Goal: Information Seeking & Learning: Learn about a topic

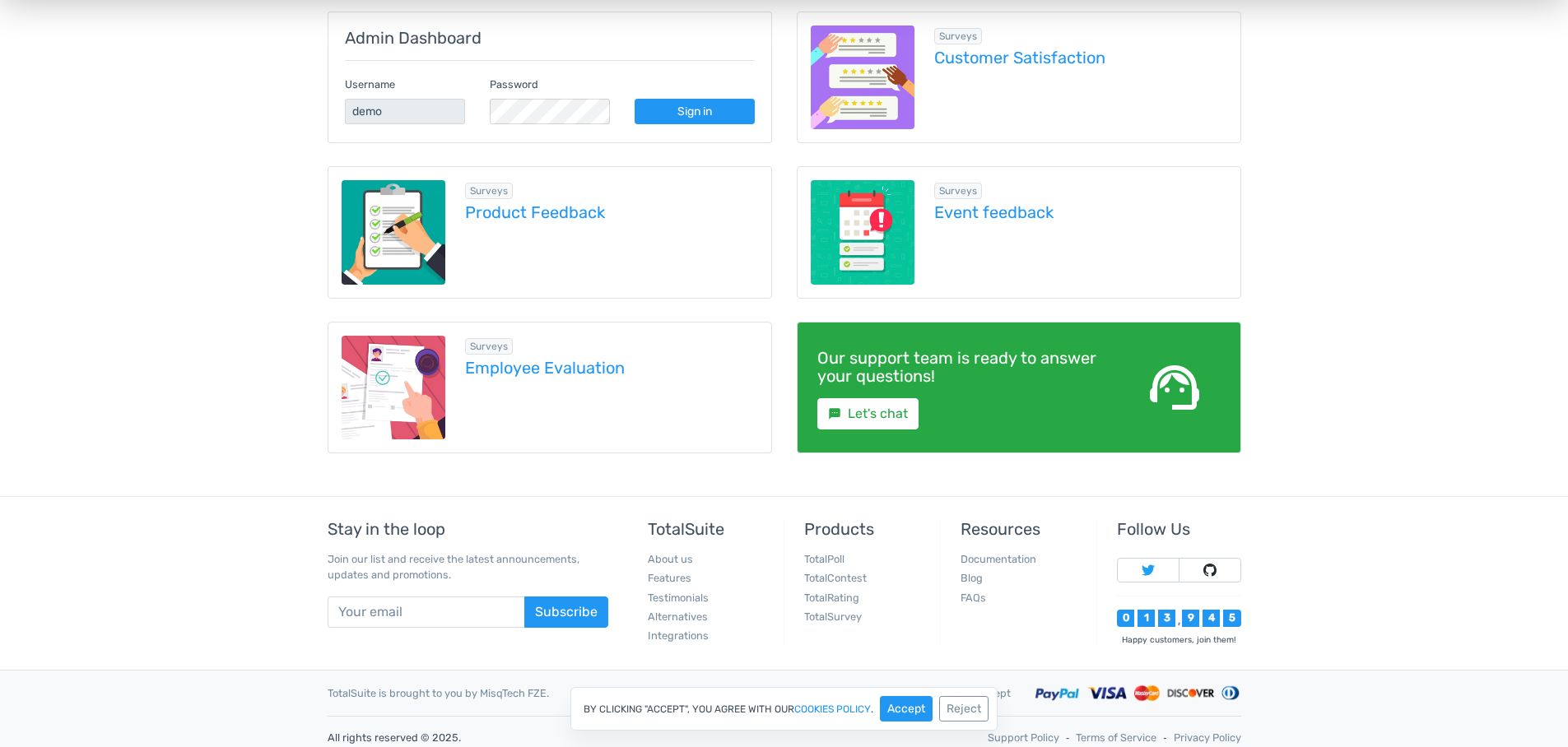
scroll to position [301, 0]
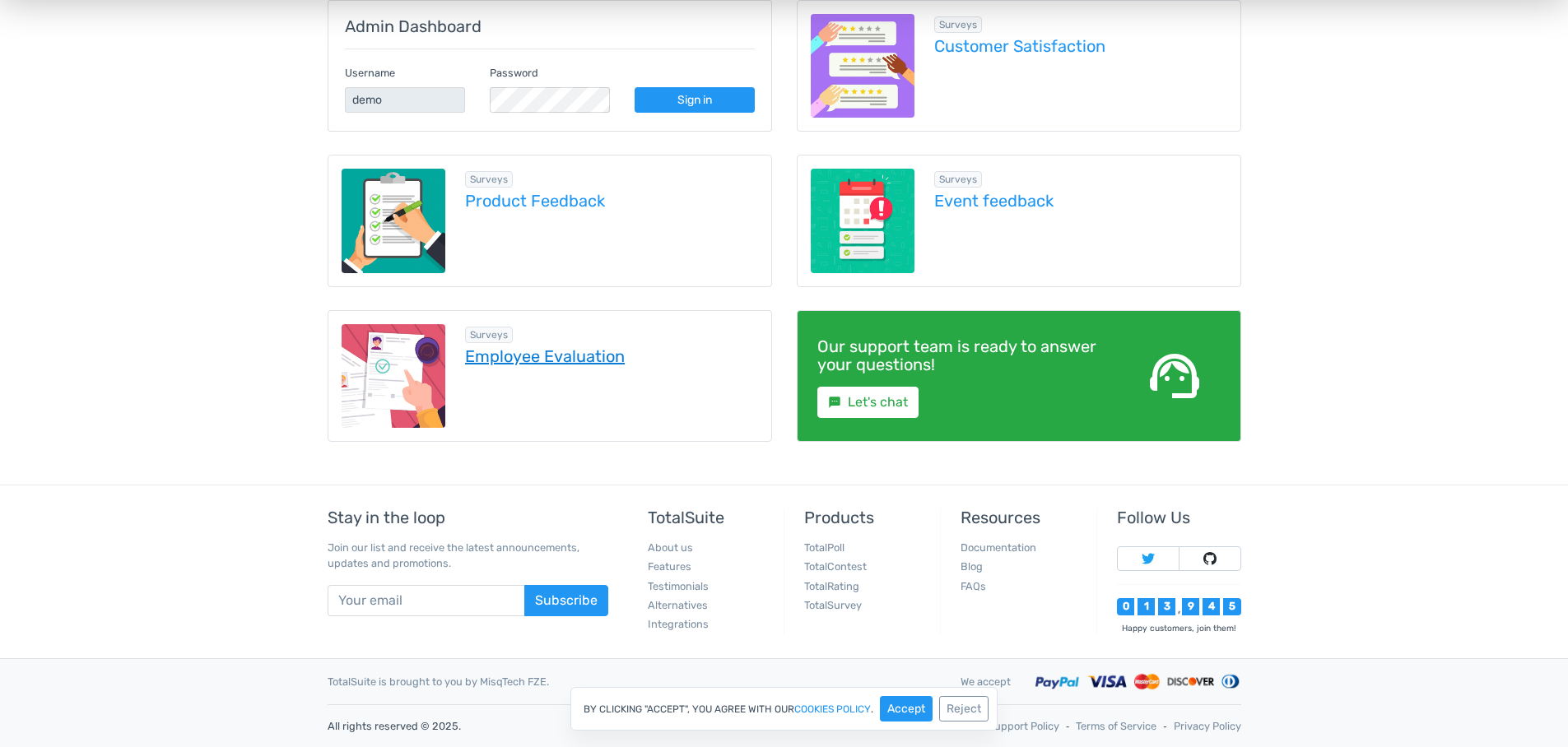
click at [530, 358] on link "Employee Evaluation" at bounding box center [611, 356] width 293 height 18
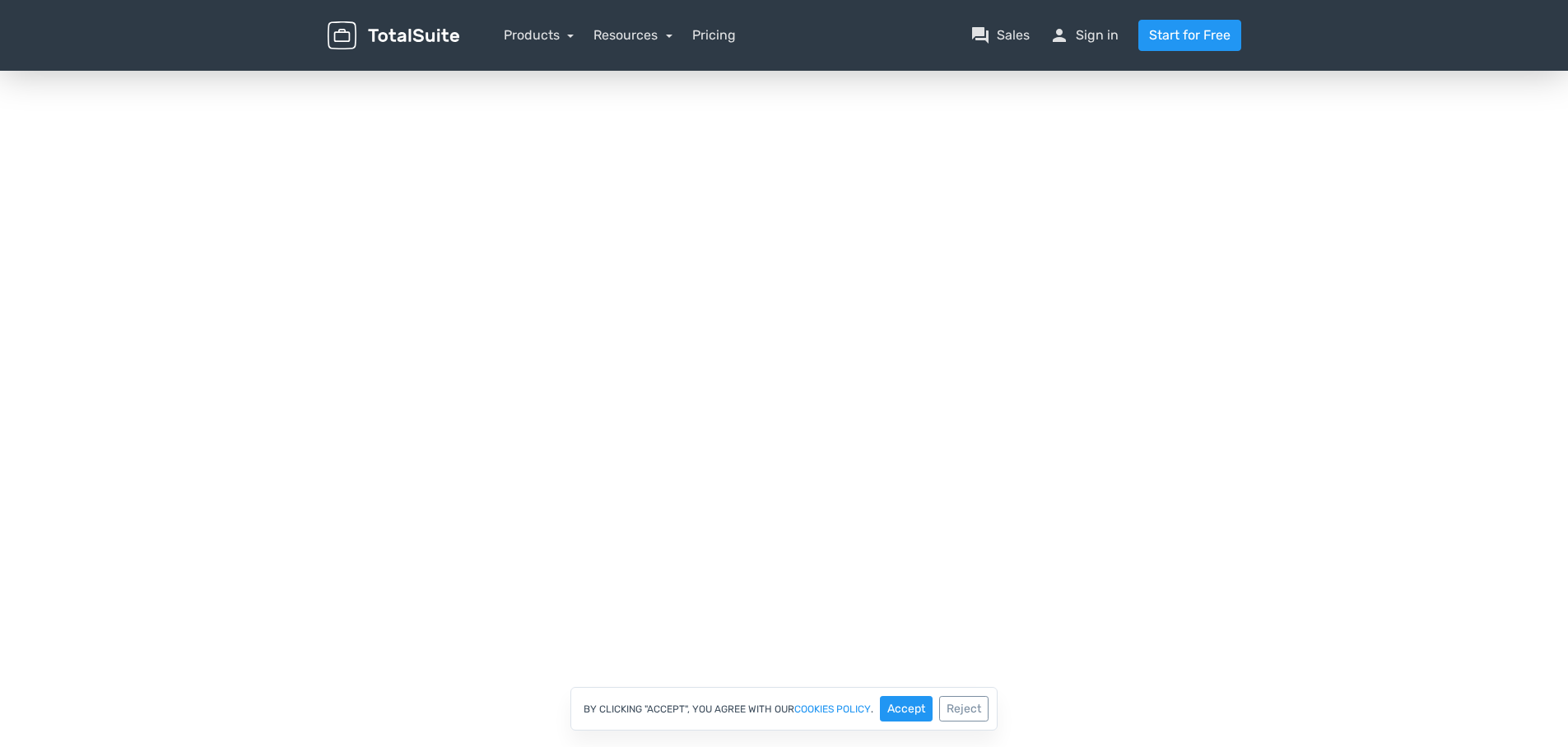
scroll to position [135, 0]
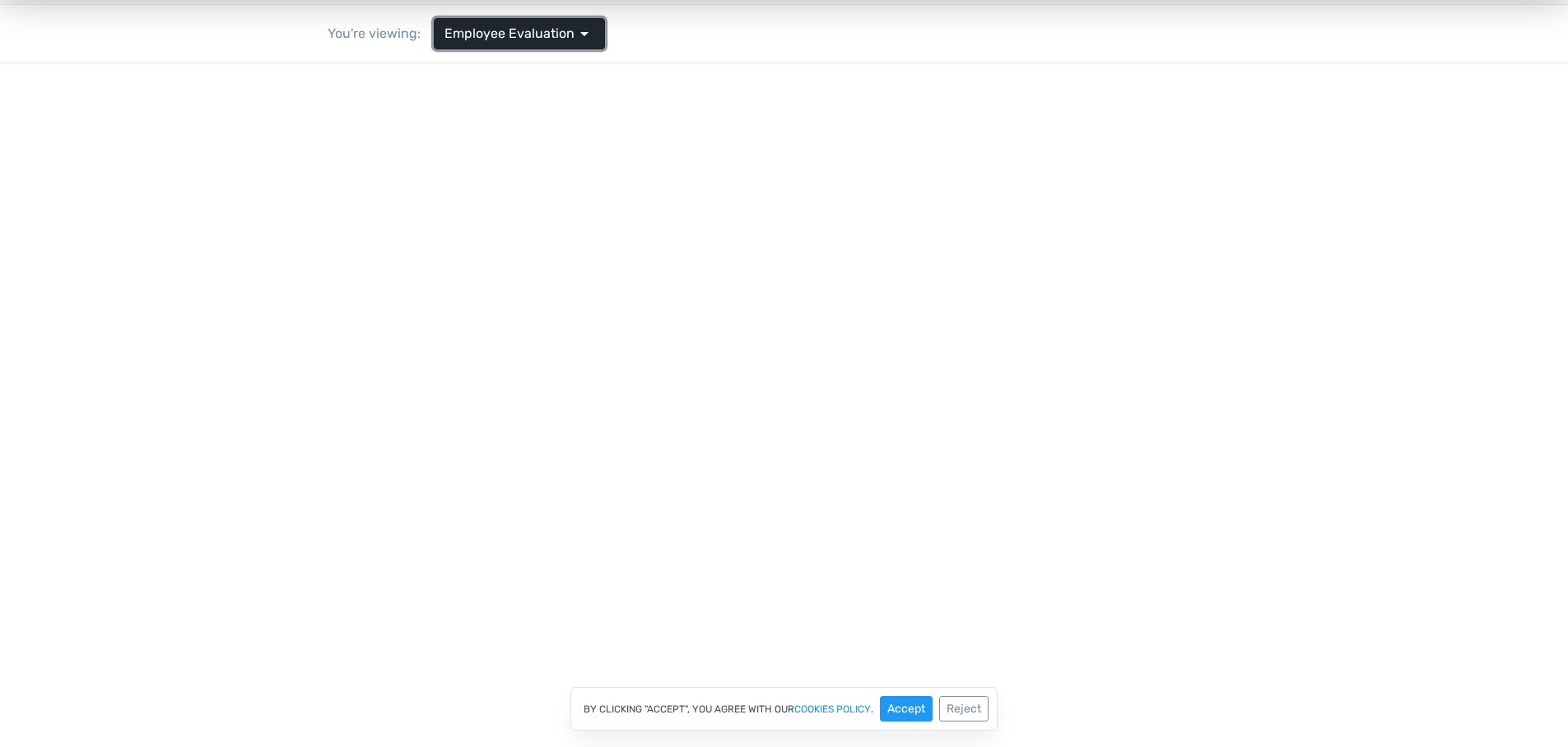
click at [463, 32] on span "Employee Evaluation" at bounding box center [509, 34] width 130 height 19
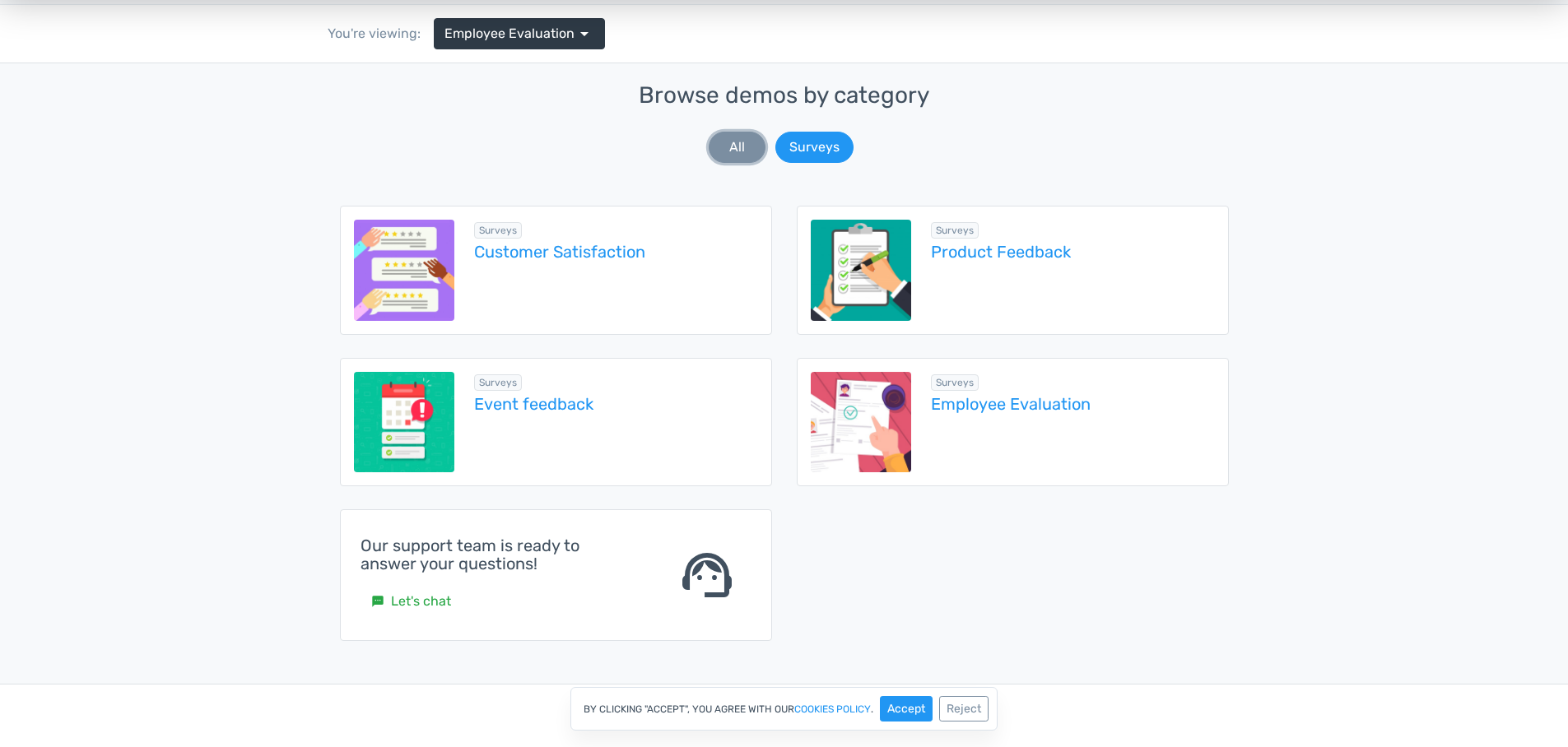
click at [728, 143] on button "All" at bounding box center [738, 147] width 57 height 31
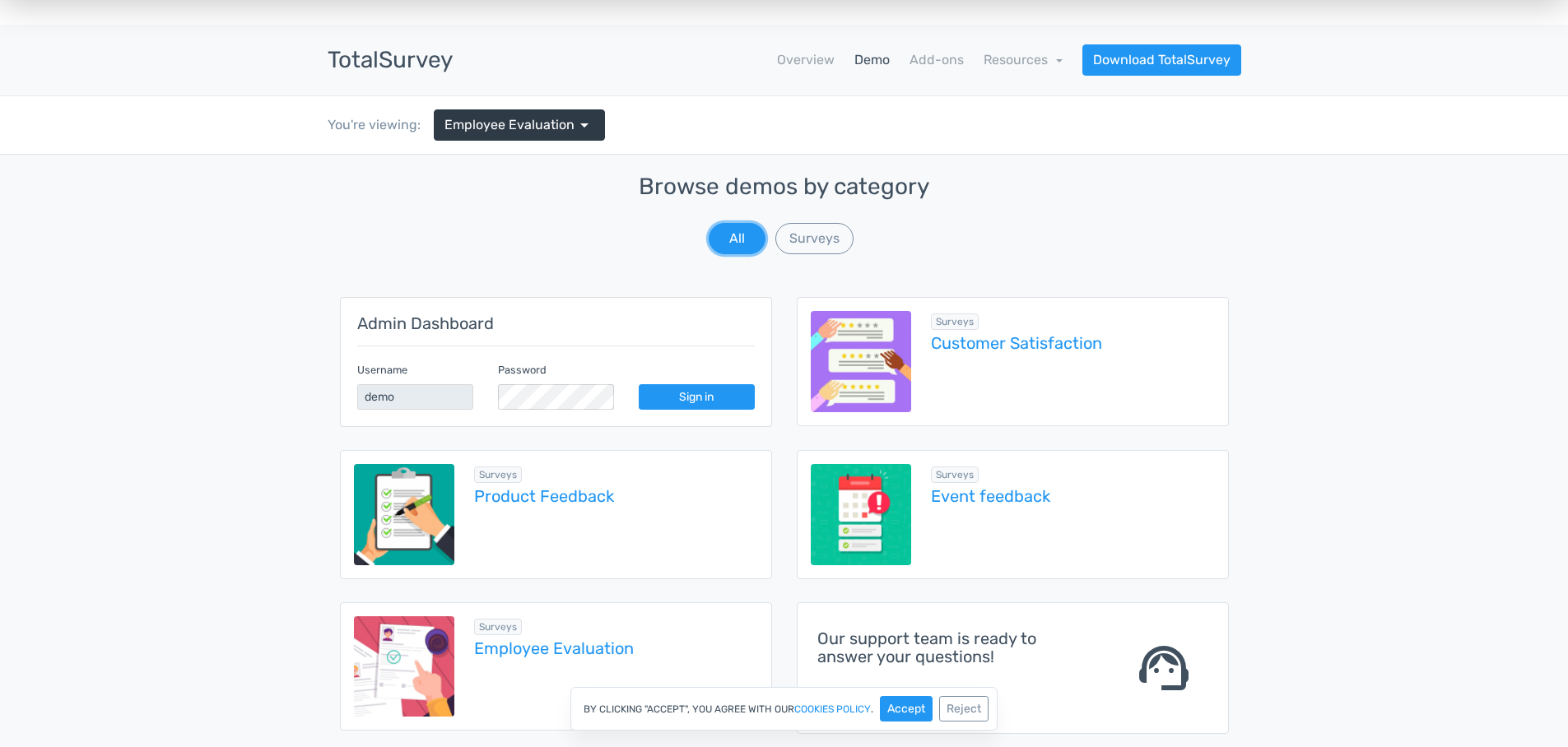
scroll to position [0, 0]
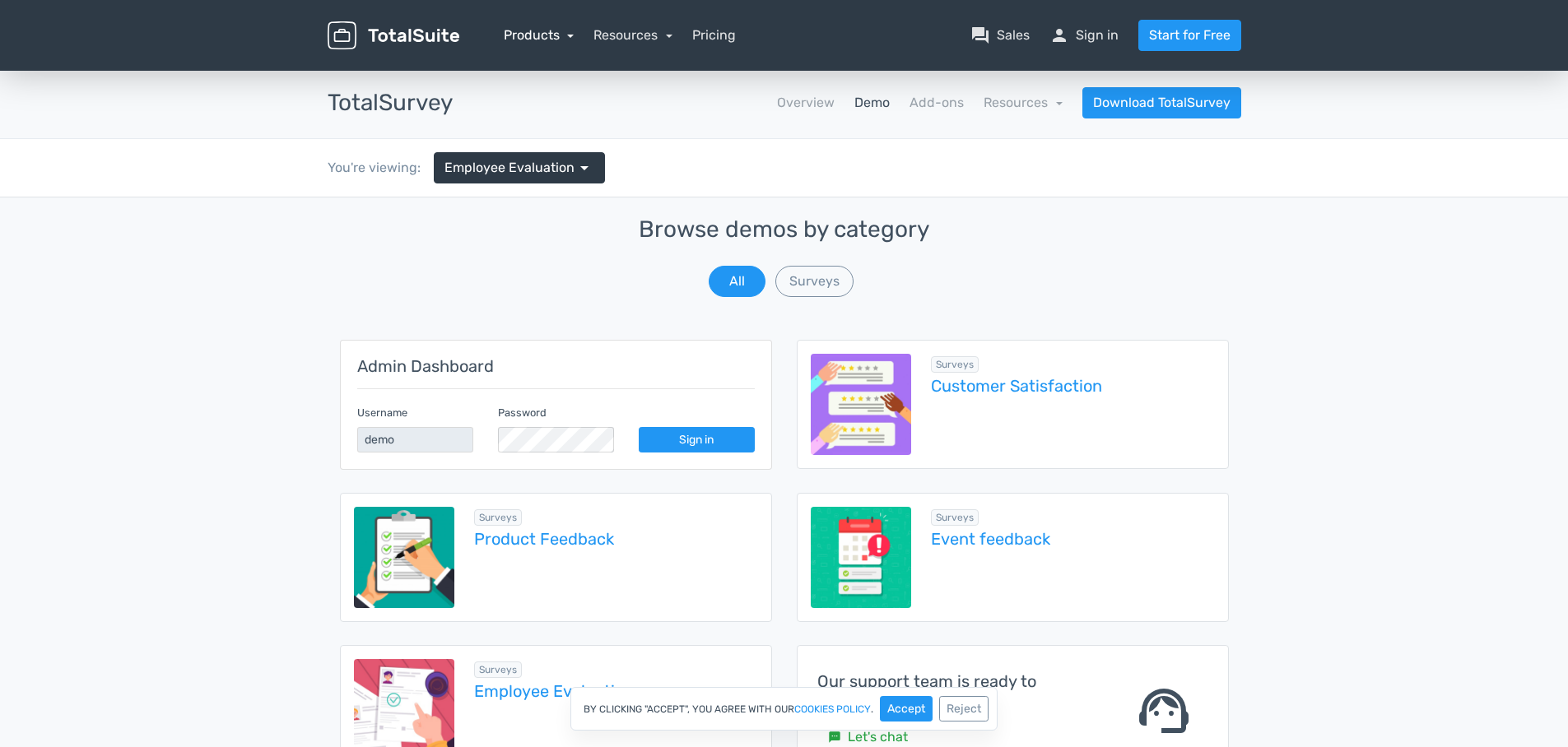
click at [573, 34] on link "Products" at bounding box center [539, 35] width 71 height 16
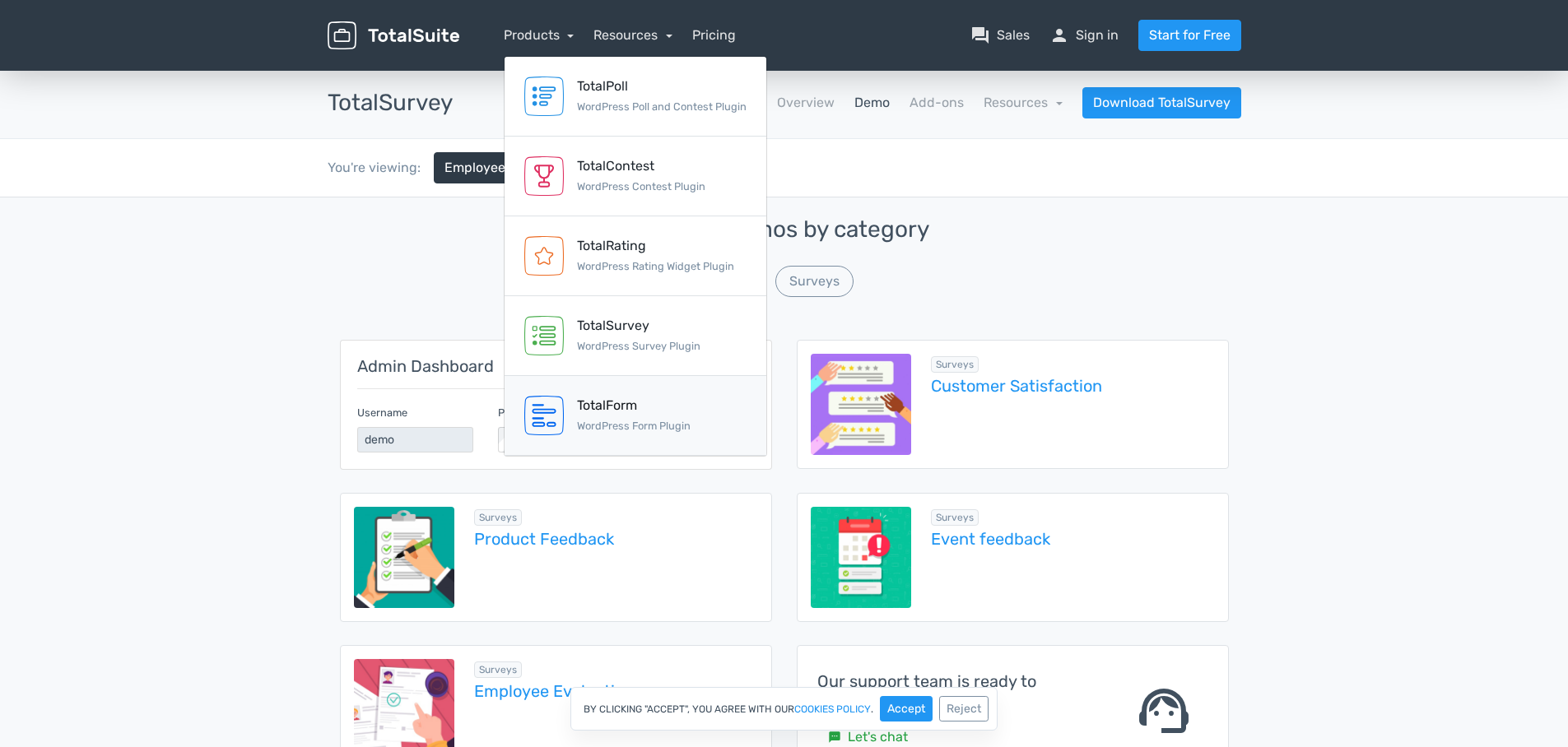
click at [642, 408] on div "TotalForm" at bounding box center [634, 405] width 113 height 19
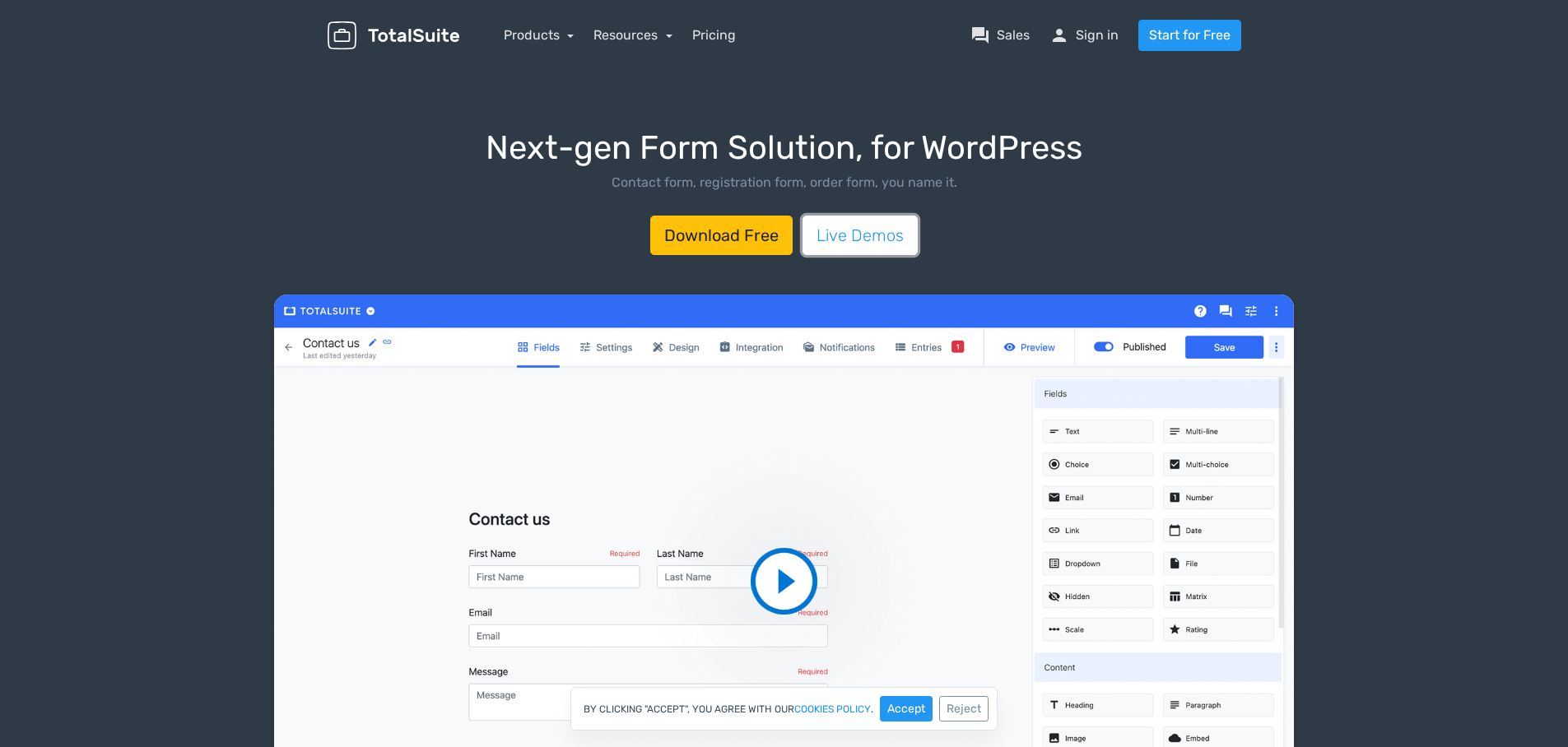
click at [870, 228] on link "Live Demos" at bounding box center [861, 235] width 115 height 40
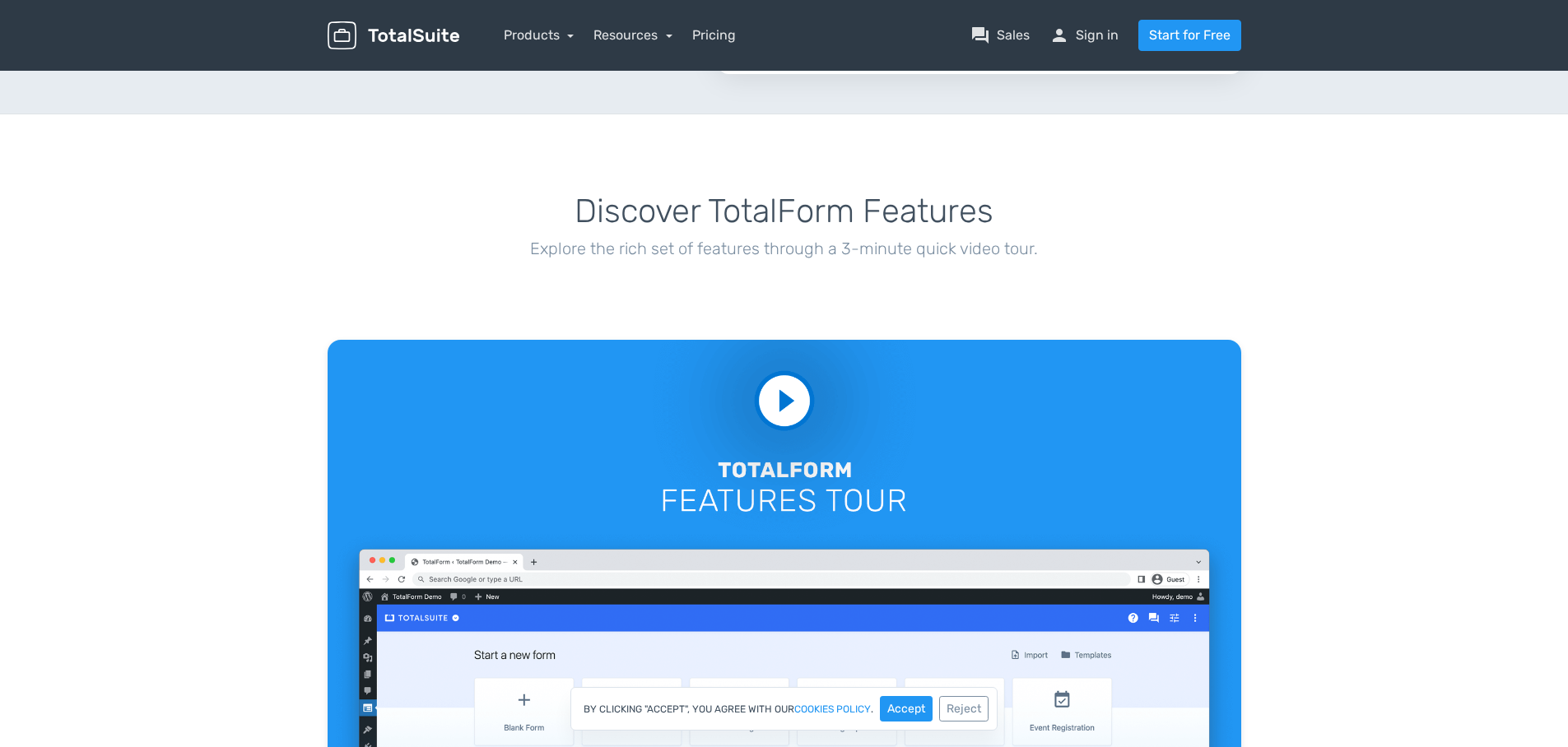
scroll to position [1367, 0]
